Goal: Transaction & Acquisition: Obtain resource

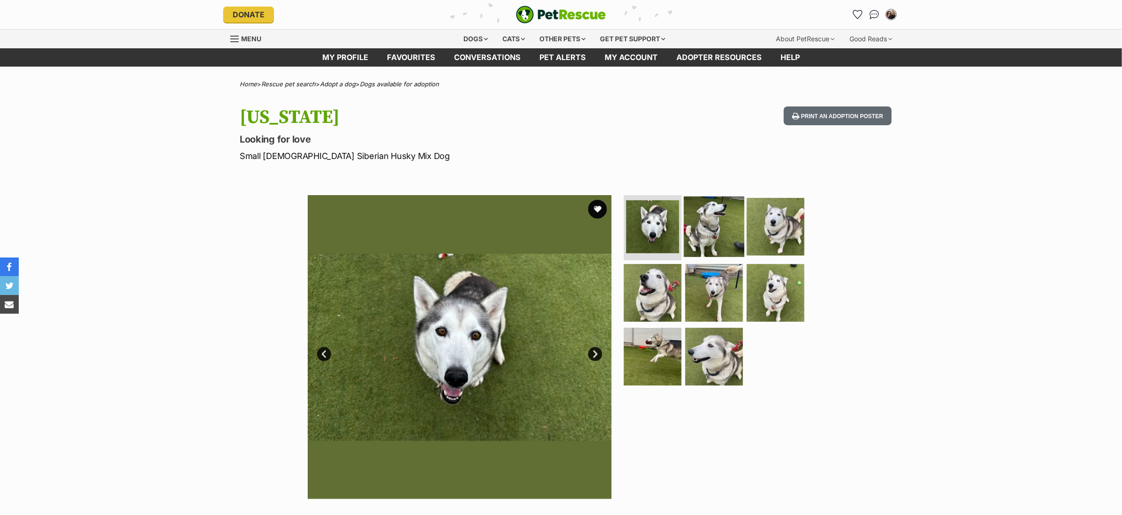
click at [703, 228] on img at bounding box center [714, 226] width 60 height 60
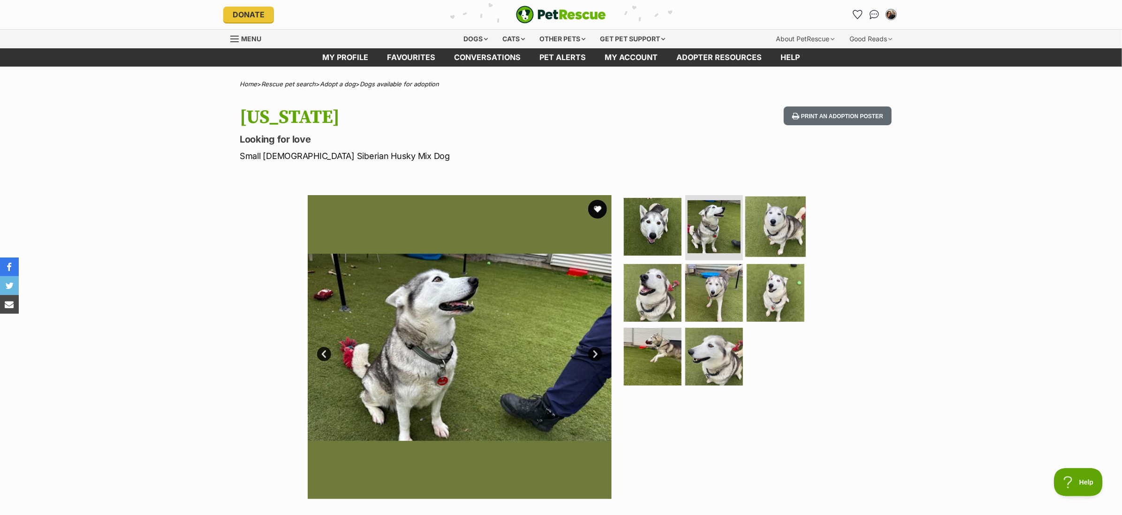
click at [776, 229] on img at bounding box center [775, 226] width 60 height 60
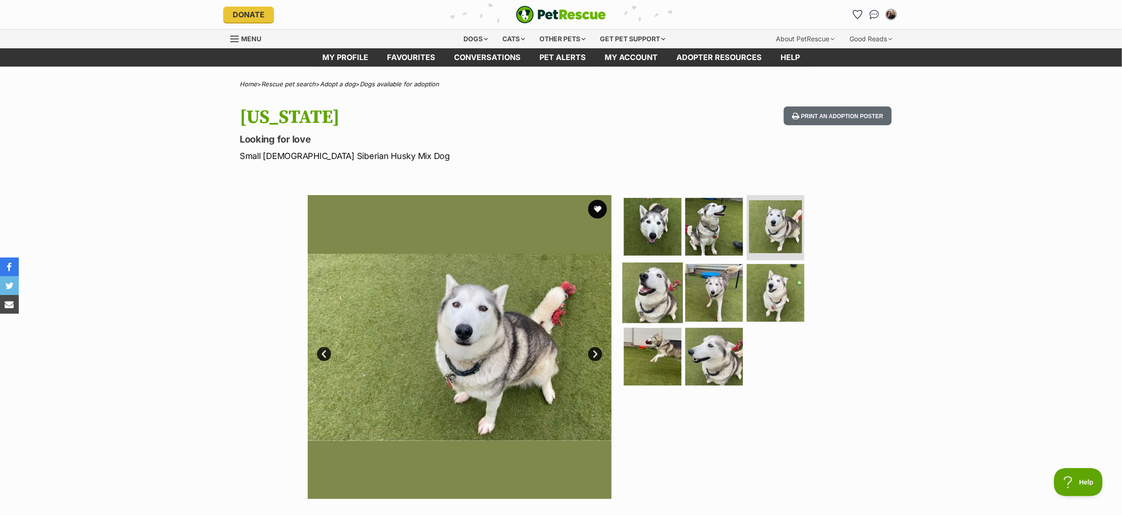
click at [662, 281] on img at bounding box center [652, 293] width 60 height 60
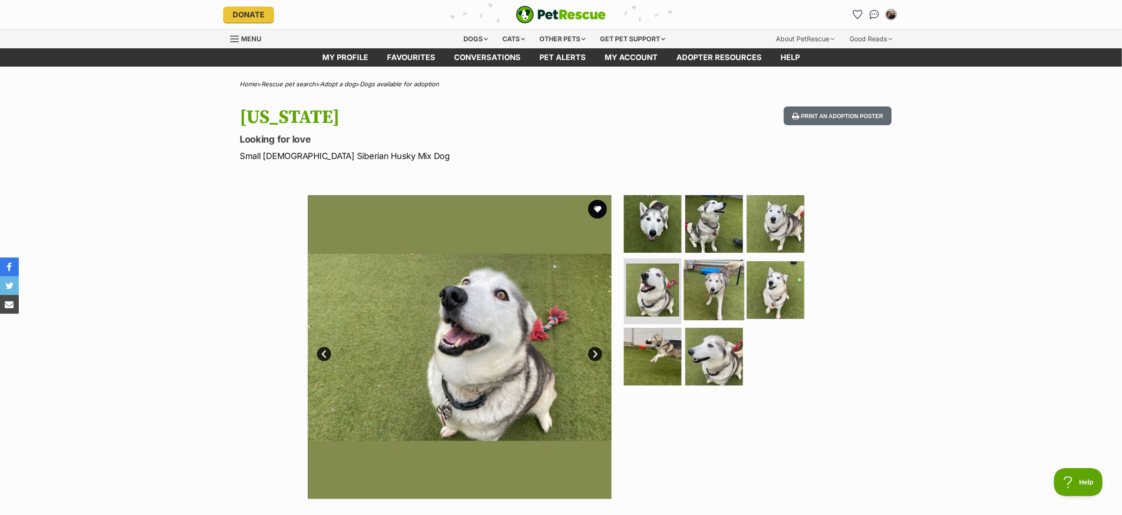
click at [709, 284] on img at bounding box center [714, 290] width 60 height 60
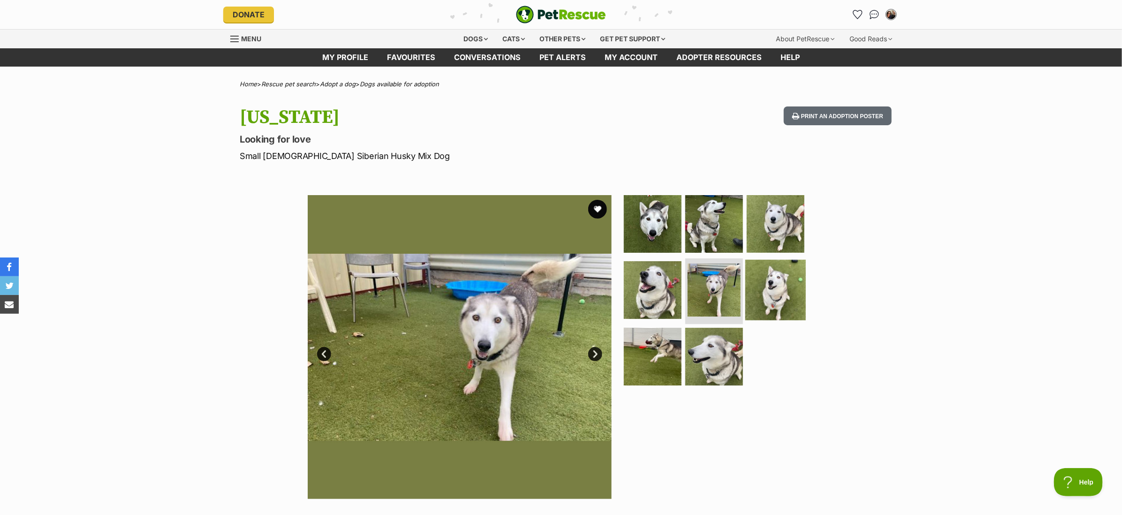
click at [765, 289] on img at bounding box center [775, 290] width 60 height 60
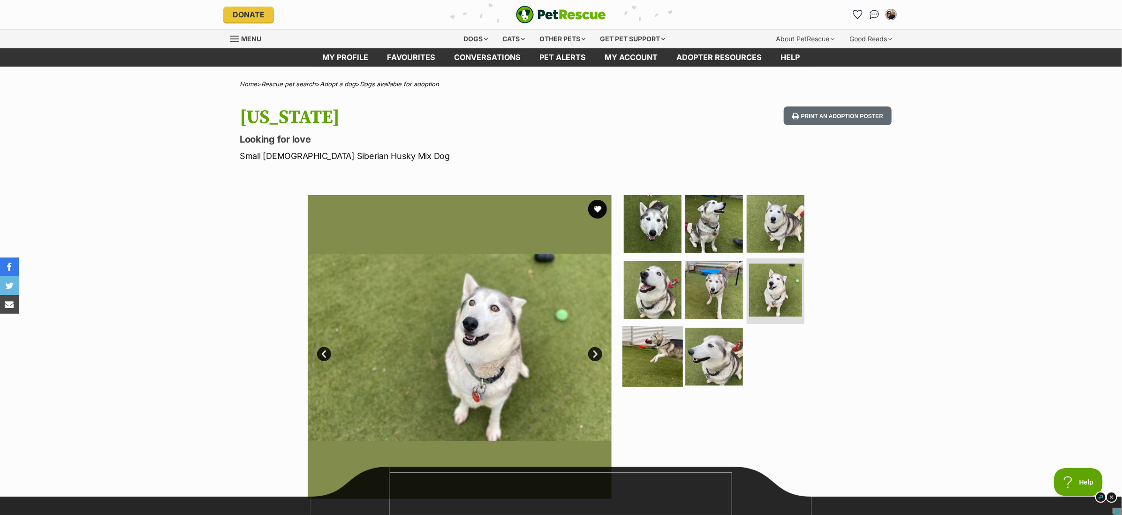
click at [662, 346] on img at bounding box center [652, 356] width 60 height 60
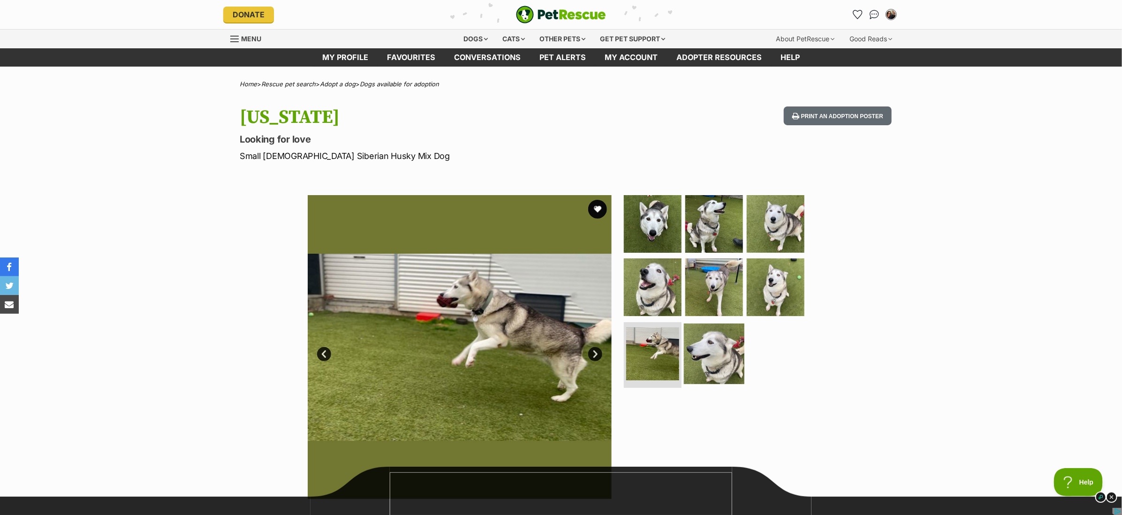
click at [697, 348] on img at bounding box center [714, 354] width 60 height 60
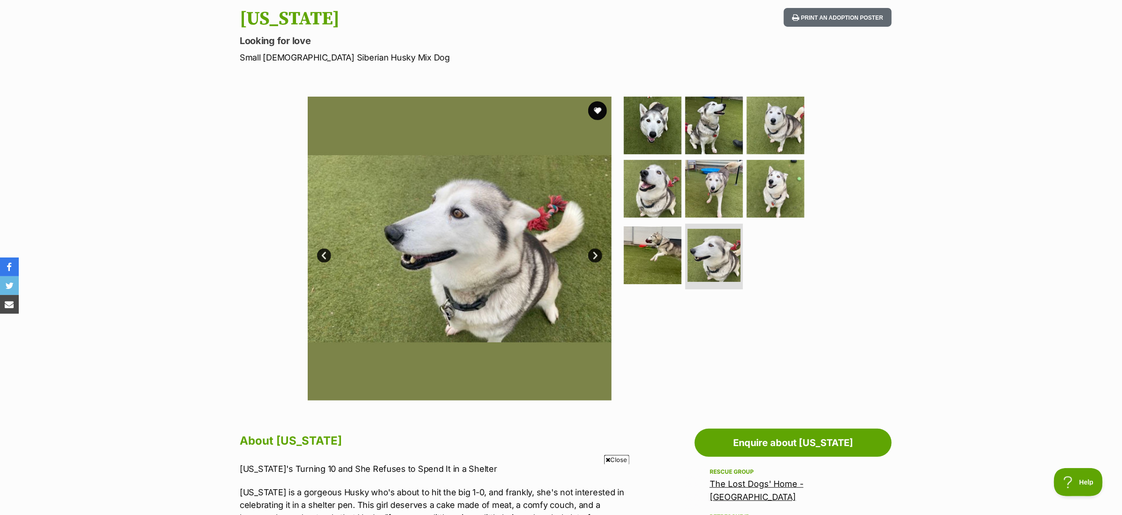
scroll to position [71, 0]
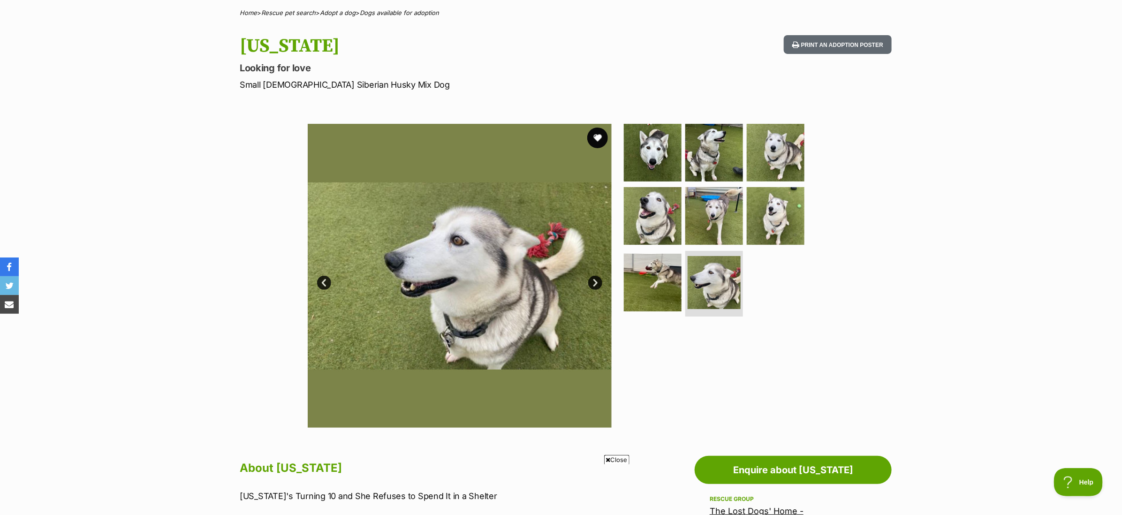
click at [597, 138] on button "favourite" at bounding box center [597, 138] width 21 height 21
